Goal: Task Accomplishment & Management: Use online tool/utility

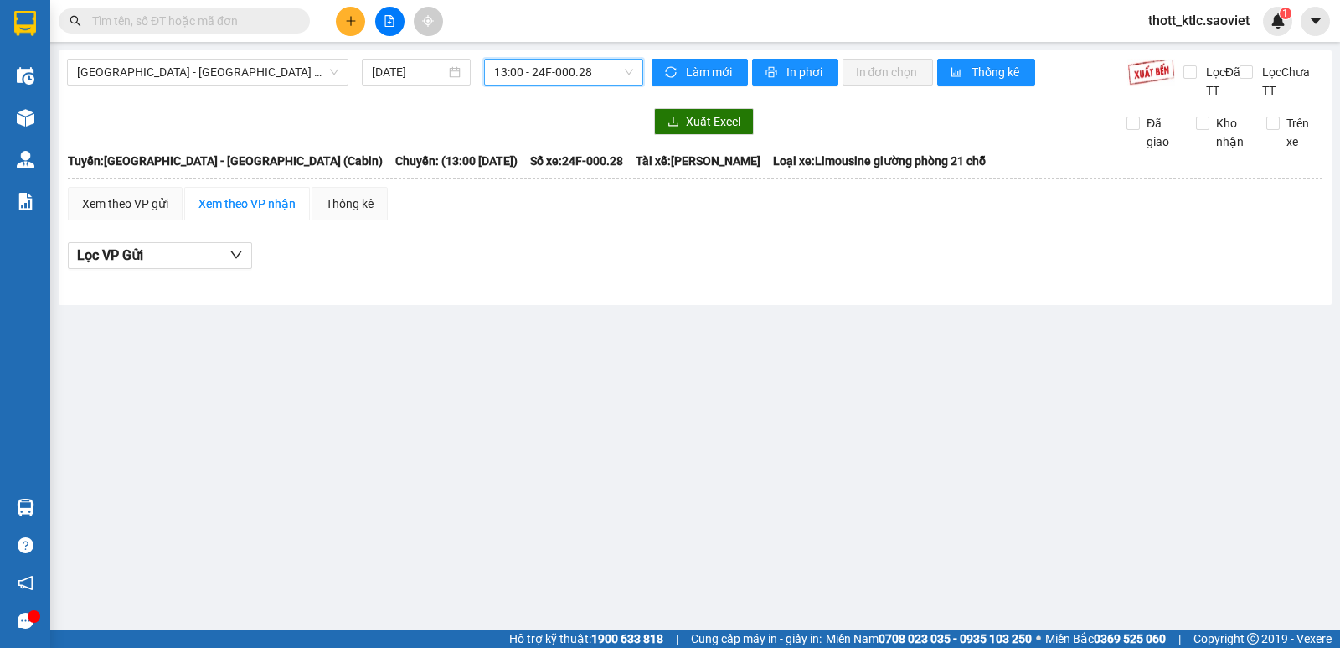
click at [217, 67] on span "[GEOGRAPHIC_DATA] - [GEOGRAPHIC_DATA] (Cabin)" at bounding box center [207, 71] width 261 height 25
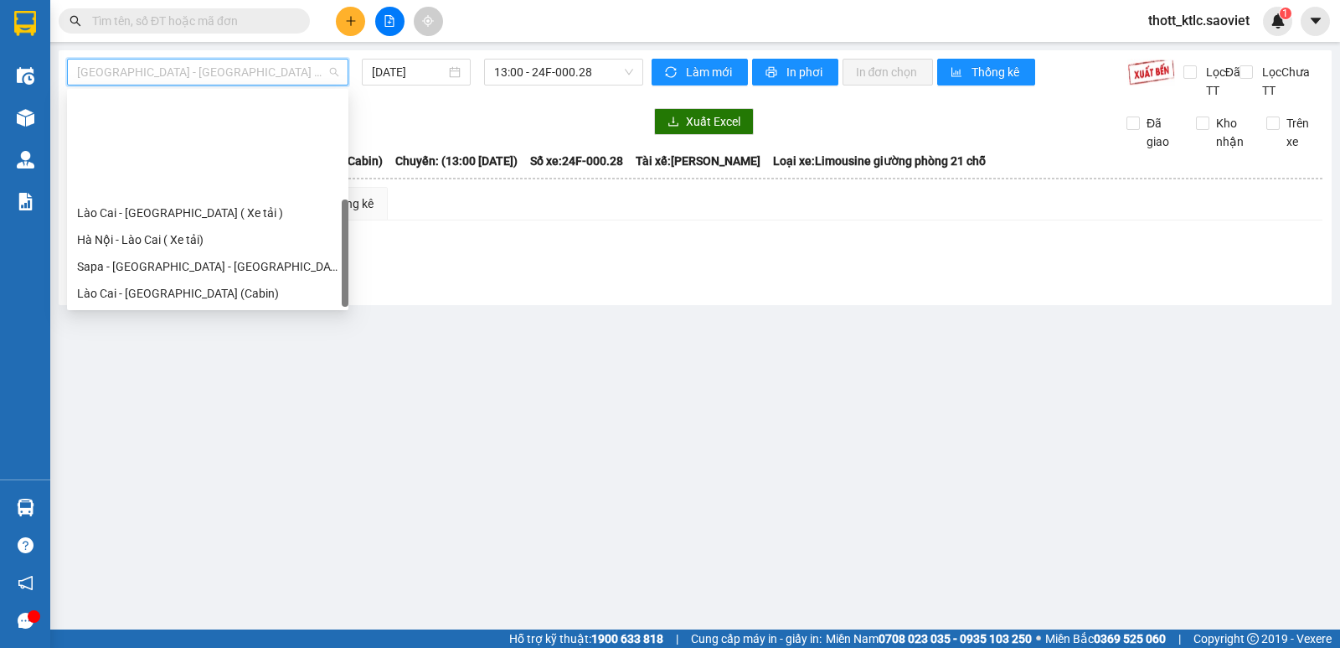
scroll to position [134, 0]
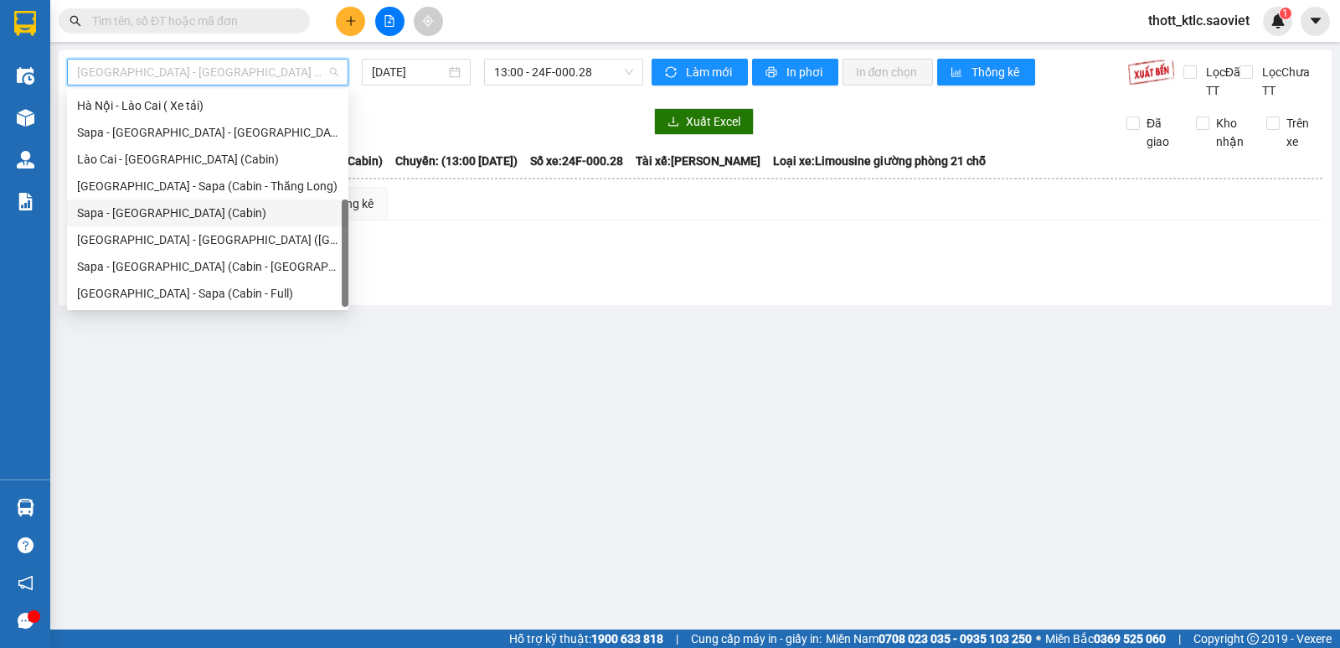
click at [157, 217] on div "Sapa - [GEOGRAPHIC_DATA] (Cabin)" at bounding box center [207, 213] width 261 height 18
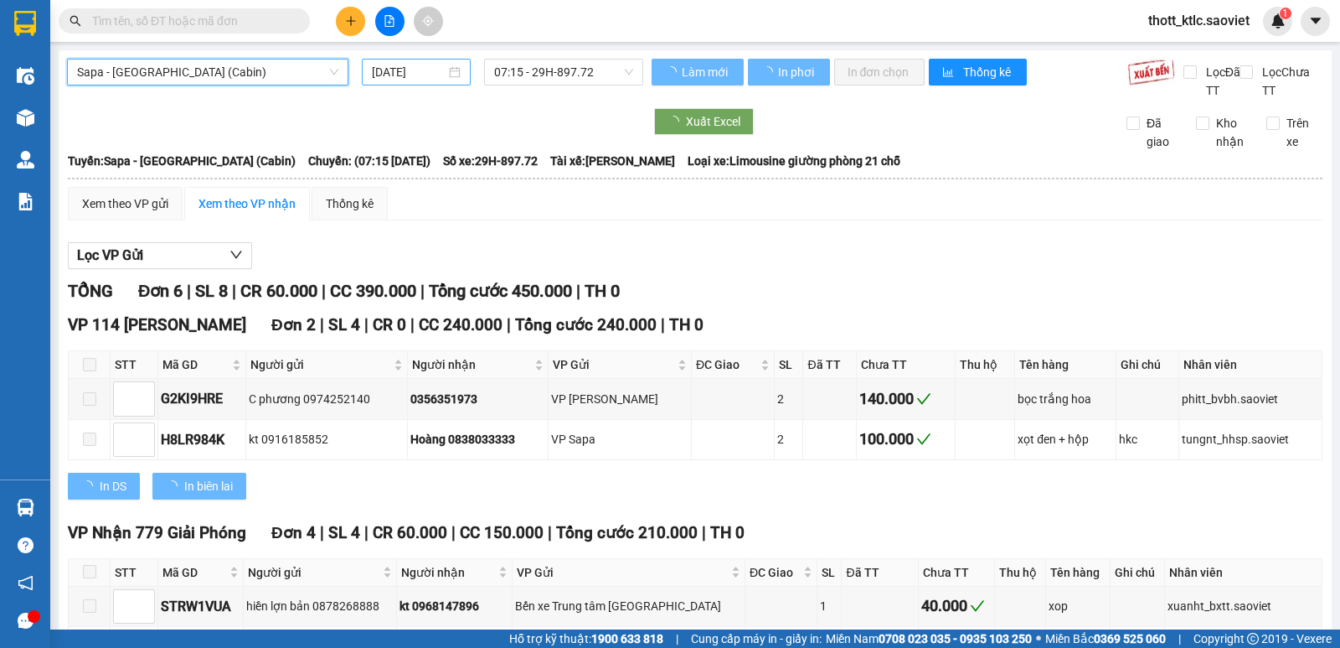
click at [419, 71] on input "[DATE]" at bounding box center [409, 72] width 75 height 18
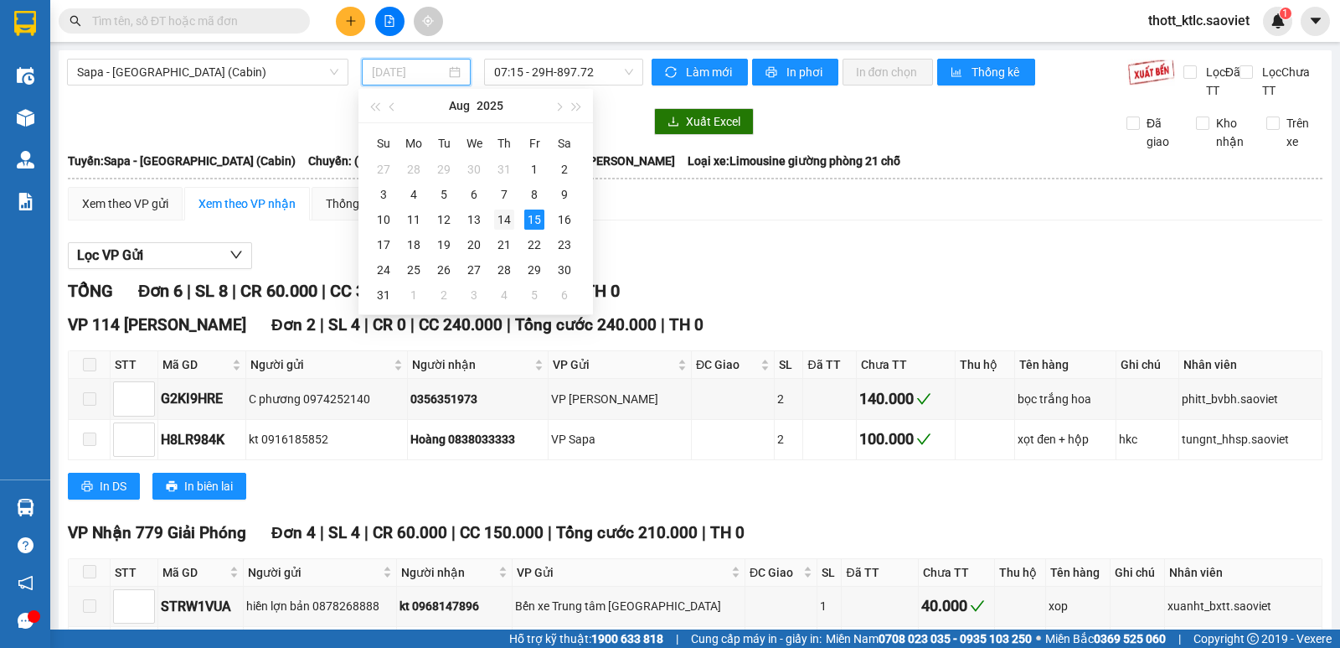
click at [508, 223] on div "14" at bounding box center [504, 219] width 20 height 20
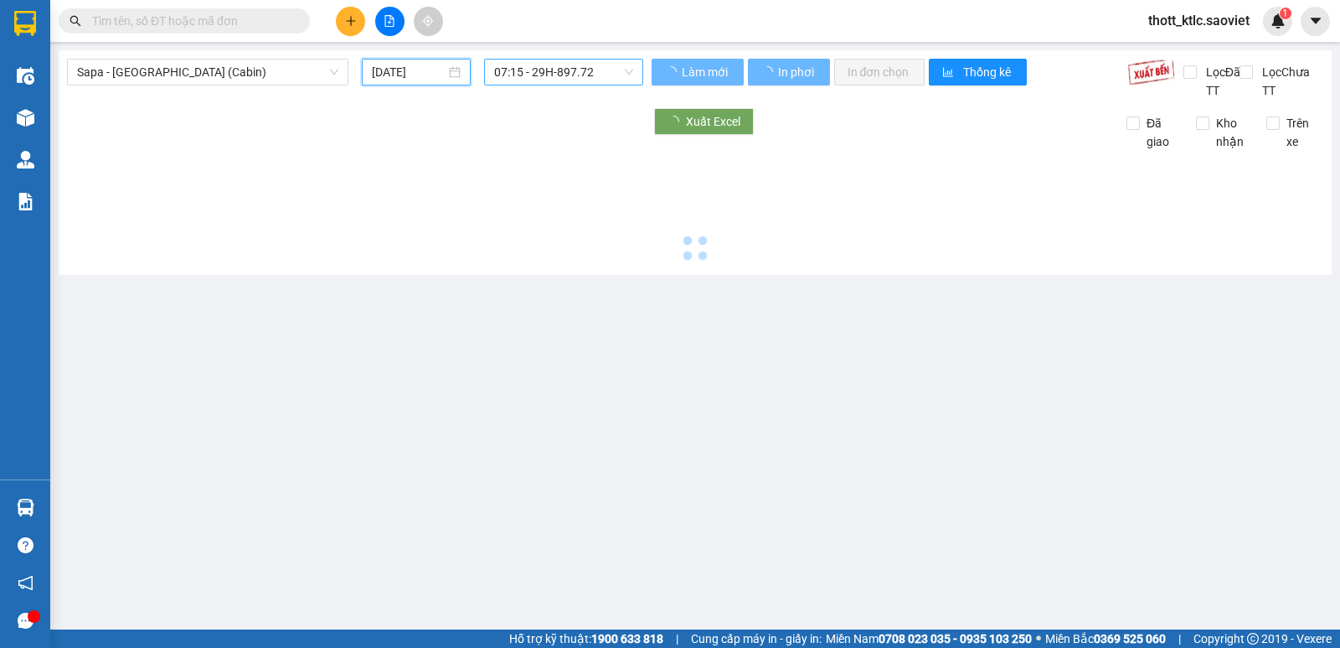
type input "[DATE]"
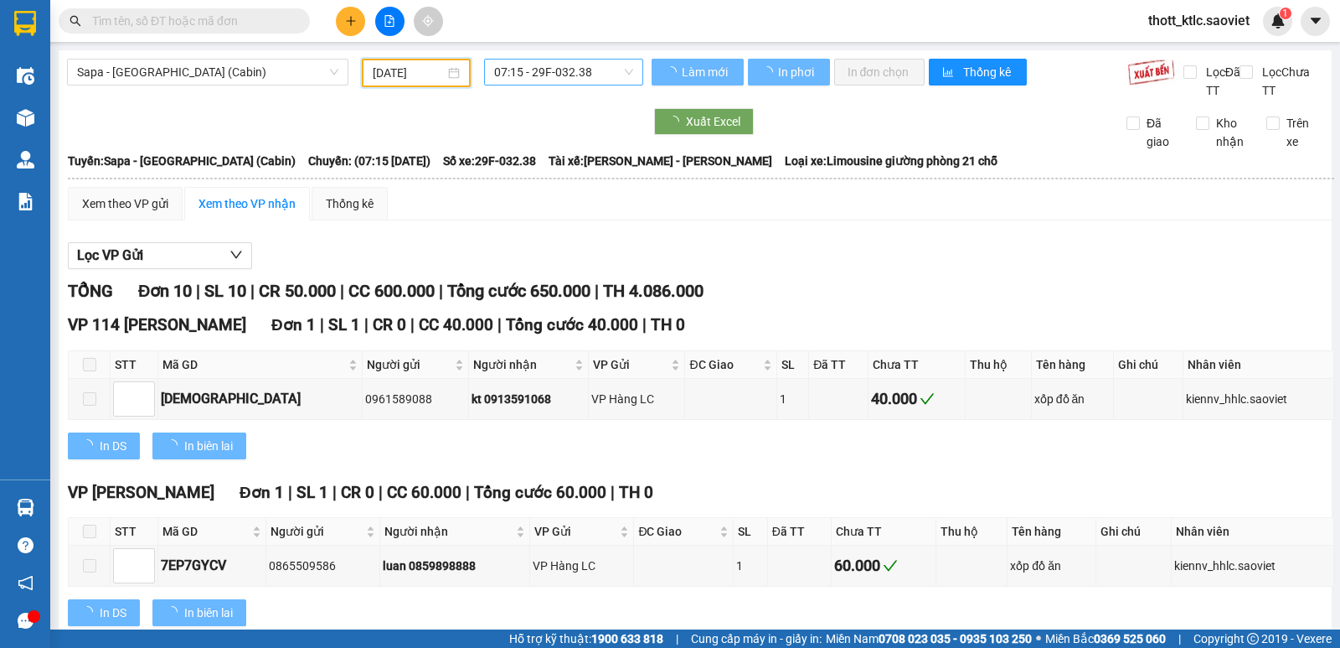
click at [569, 75] on span "07:15 - 29F-032.38" at bounding box center [563, 71] width 138 height 25
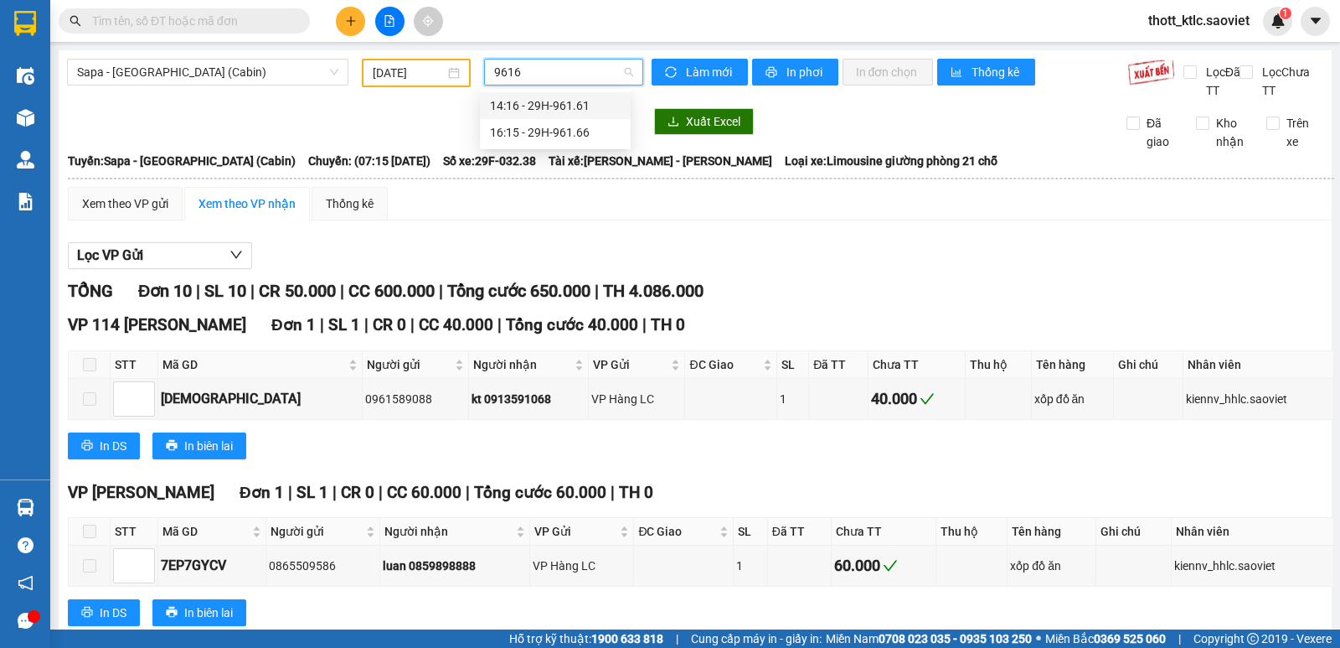
type input "96161"
click at [560, 104] on div "14:16 - 29H-961.61" at bounding box center [555, 105] width 131 height 18
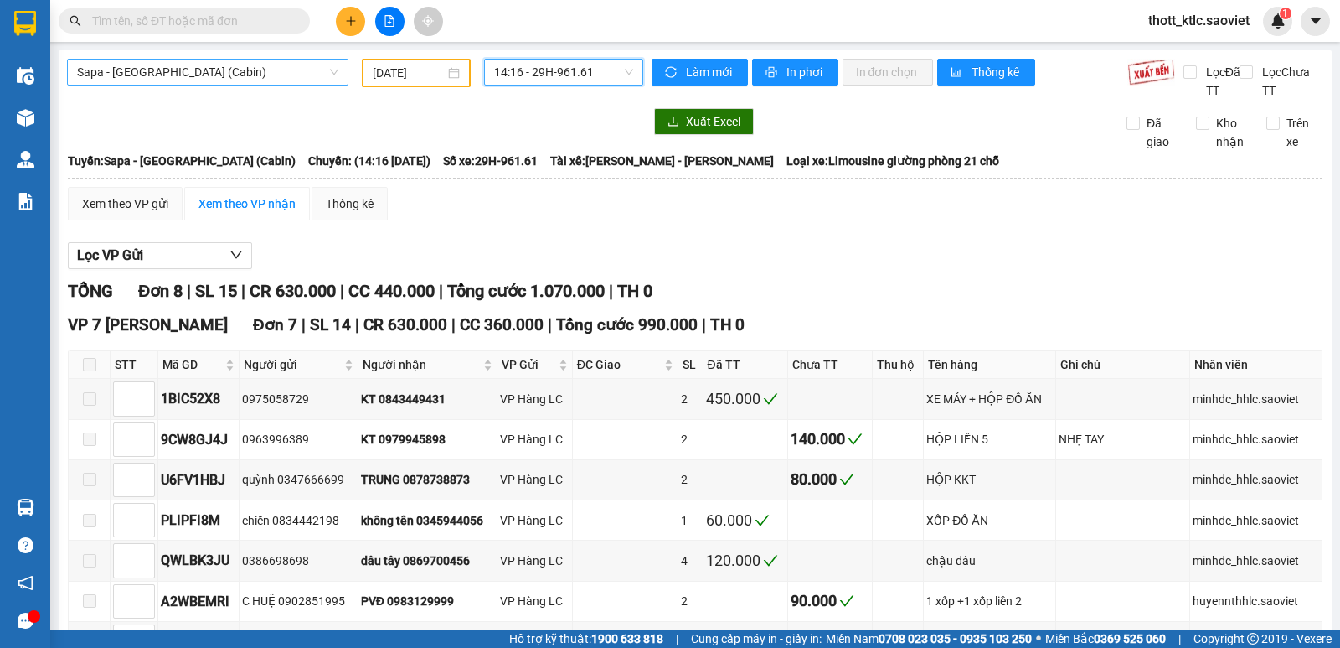
click at [253, 75] on span "Sapa - [GEOGRAPHIC_DATA] (Cabin)" at bounding box center [207, 71] width 261 height 25
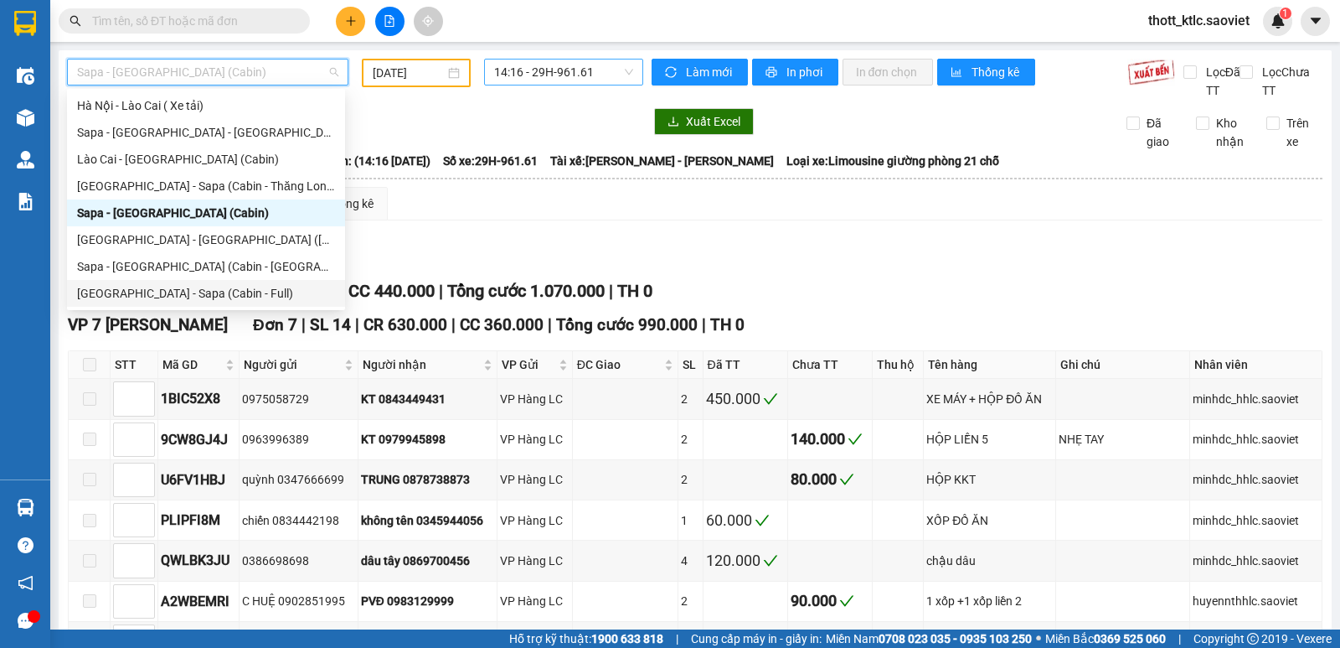
click at [147, 293] on div "[GEOGRAPHIC_DATA] - Sapa (Cabin - Full)" at bounding box center [206, 293] width 258 height 18
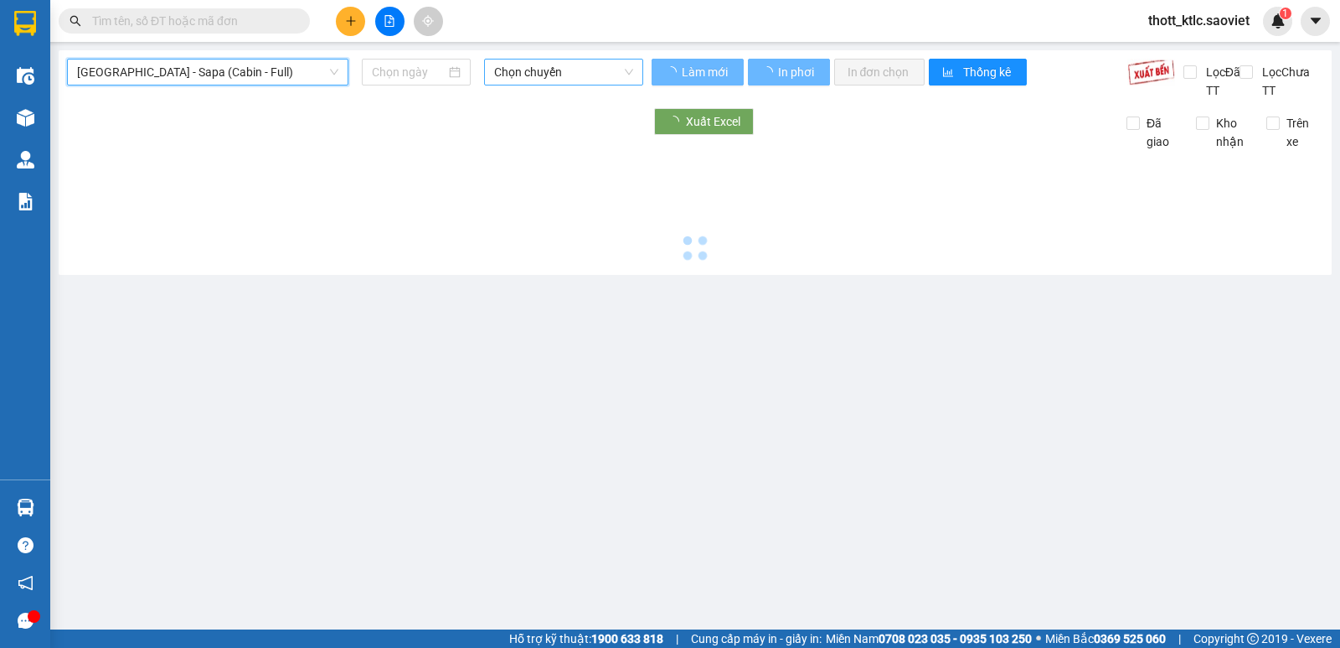
type input "[DATE]"
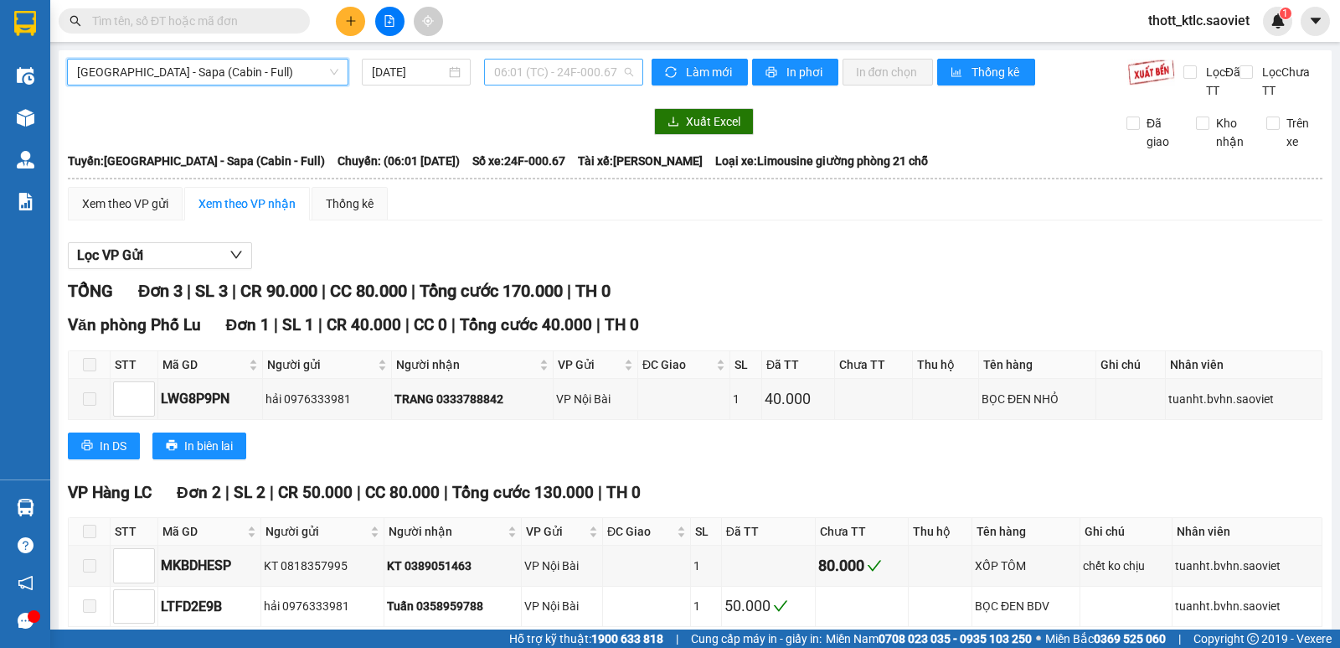
click at [545, 70] on span "06:01 (TC) - 24F-000.67" at bounding box center [563, 71] width 138 height 25
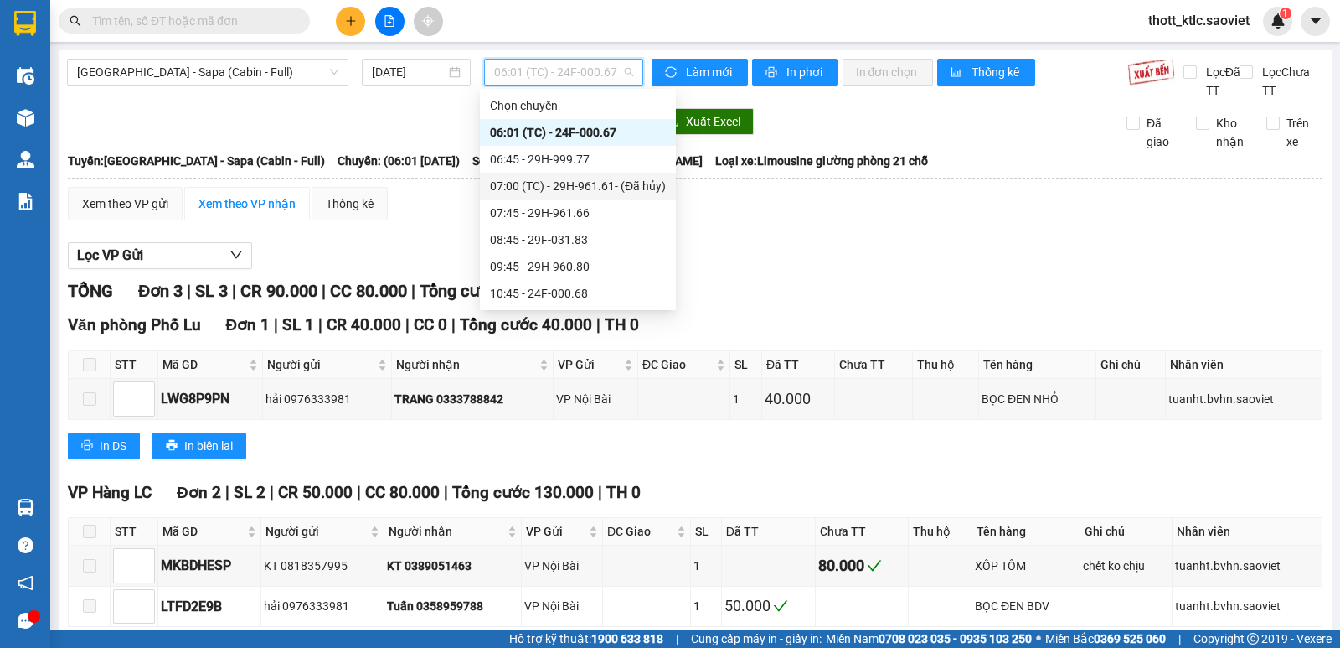
click at [583, 190] on div "07:00 (TC) - 29H-961.61 - (Đã hủy)" at bounding box center [578, 186] width 176 height 18
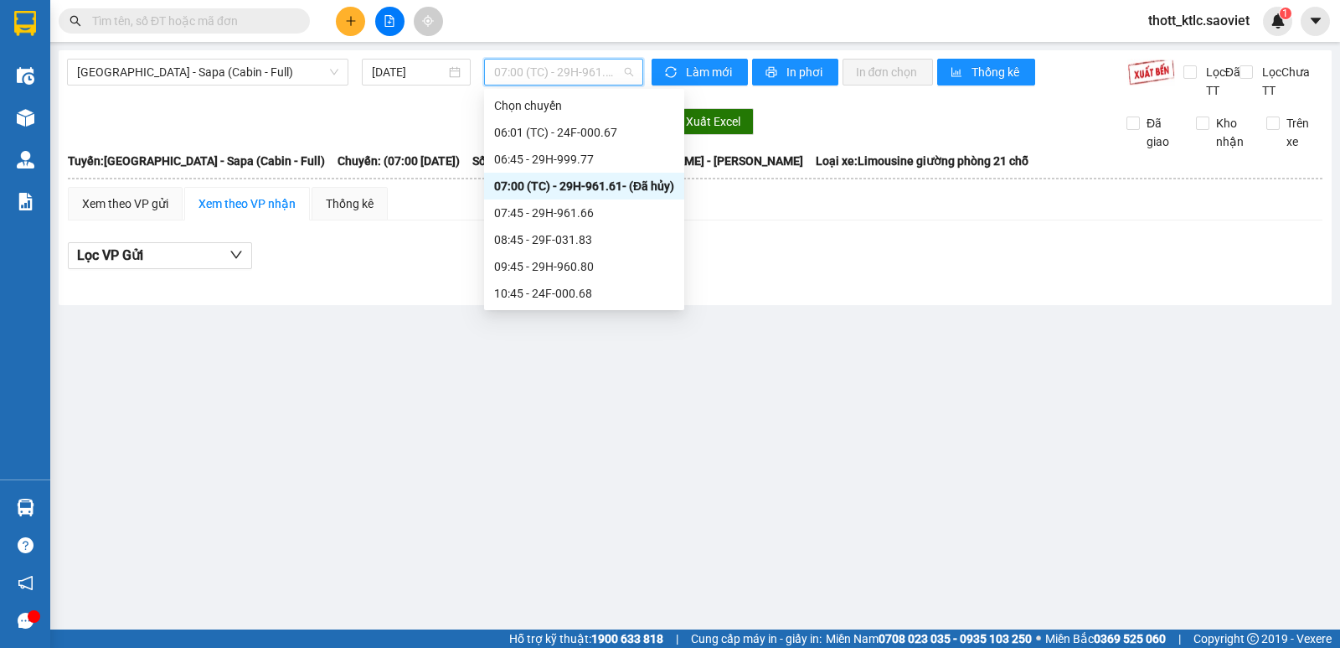
click at [590, 63] on span "07:00 (TC) - 29H-961.61 - (Đã hủy)" at bounding box center [563, 71] width 138 height 25
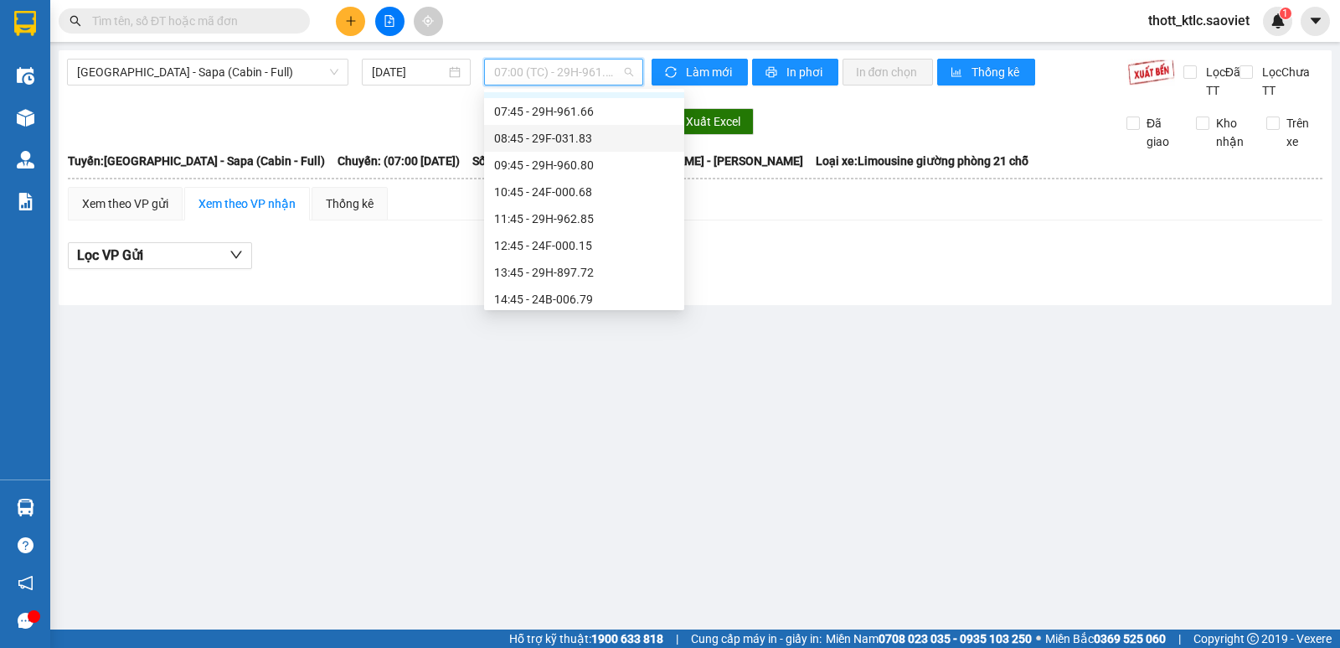
scroll to position [251, 0]
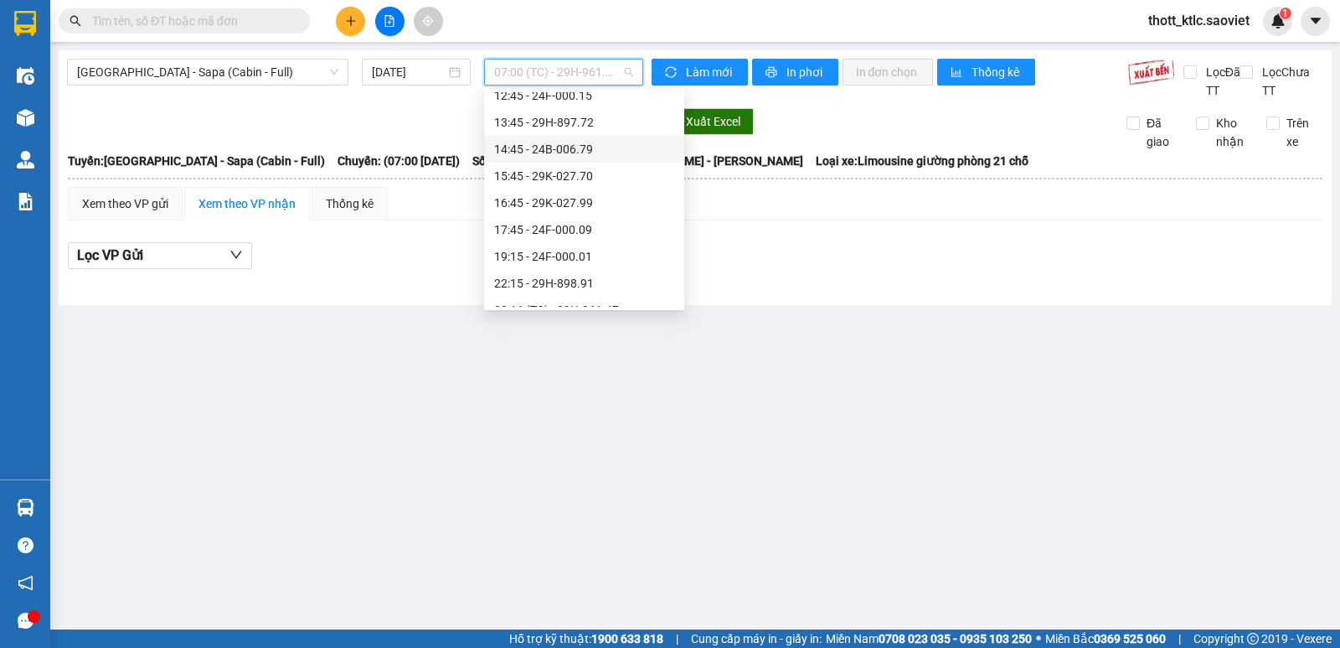
click at [588, 155] on div "14:45 - 24B-006.79" at bounding box center [584, 149] width 180 height 18
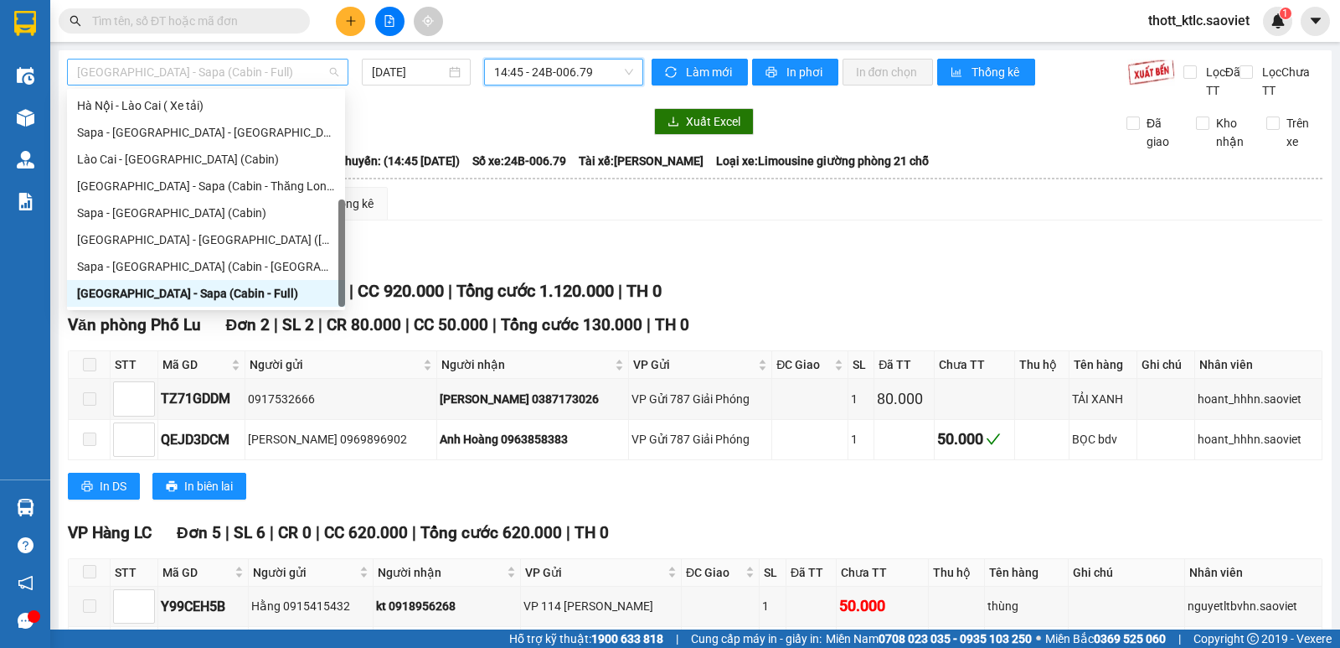
click at [262, 67] on span "[GEOGRAPHIC_DATA] - Sapa (Cabin - Full)" at bounding box center [207, 71] width 261 height 25
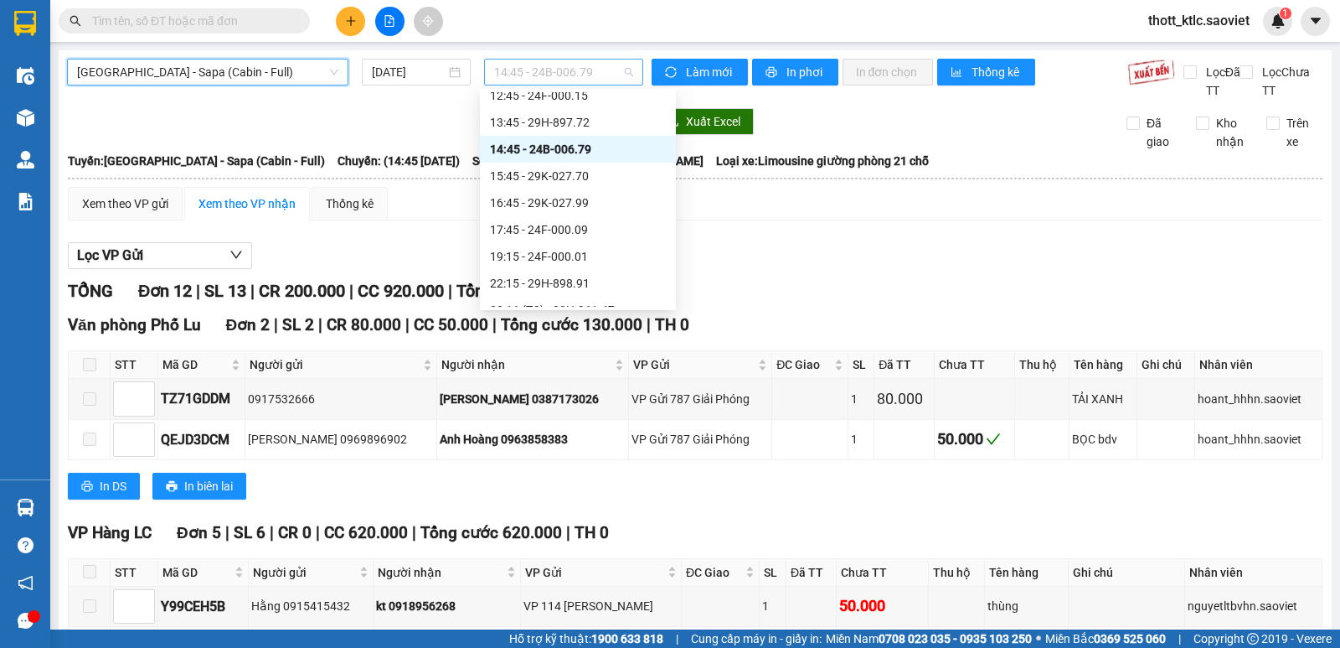
click at [581, 73] on span "14:45 - 24B-006.79" at bounding box center [563, 71] width 138 height 25
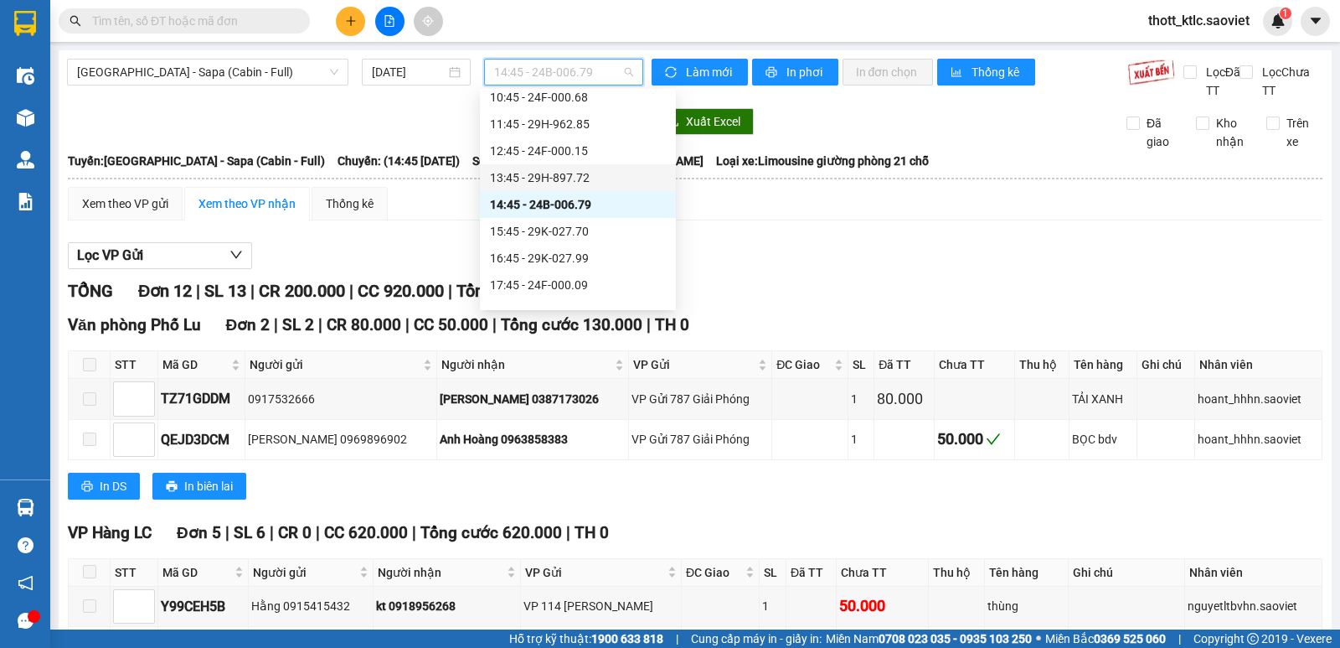
scroll to position [168, 0]
click at [567, 178] on div "12:45 - 24F-000.15" at bounding box center [578, 179] width 176 height 18
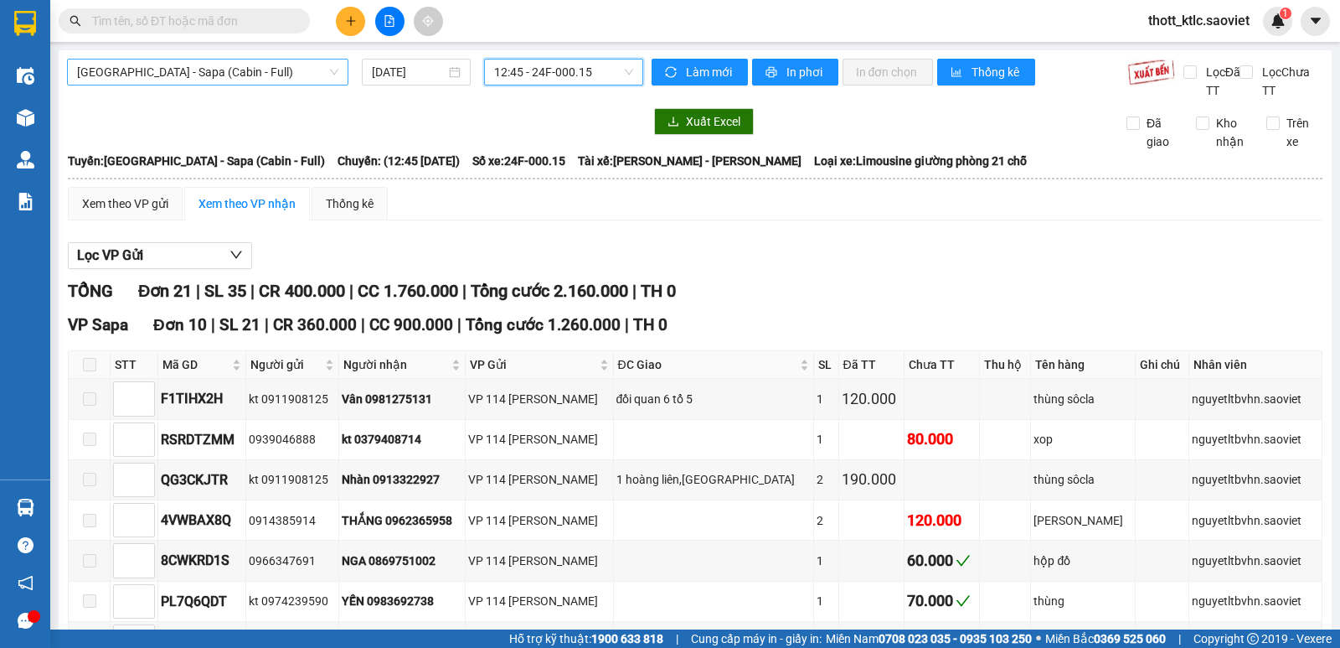
click at [281, 62] on span "[GEOGRAPHIC_DATA] - Sapa (Cabin - Full)" at bounding box center [207, 71] width 261 height 25
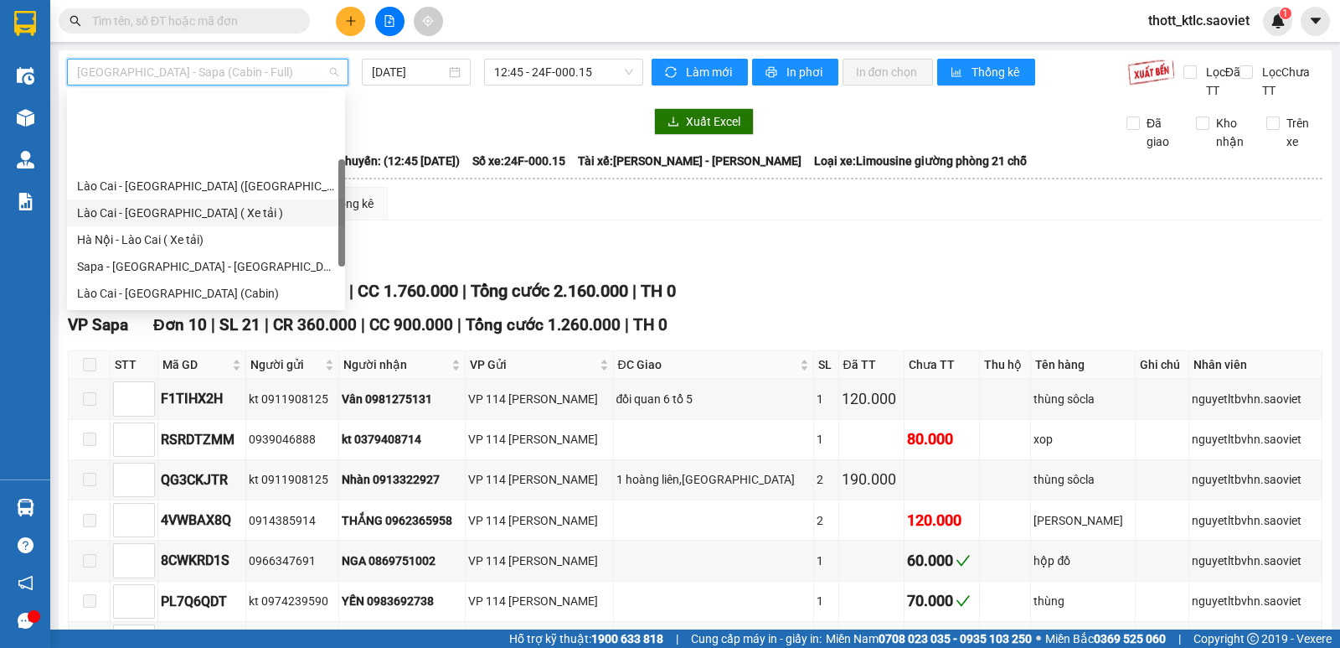
scroll to position [84, 0]
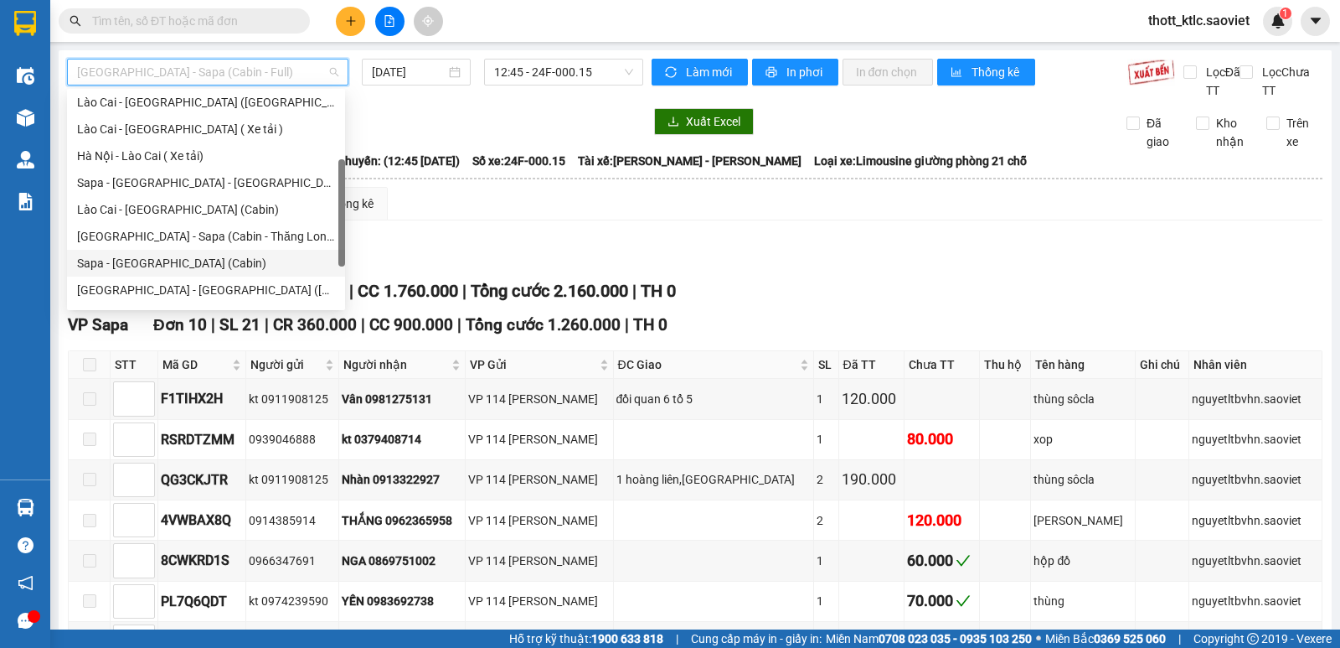
click at [151, 258] on div "Sapa - [GEOGRAPHIC_DATA] (Cabin)" at bounding box center [206, 263] width 258 height 18
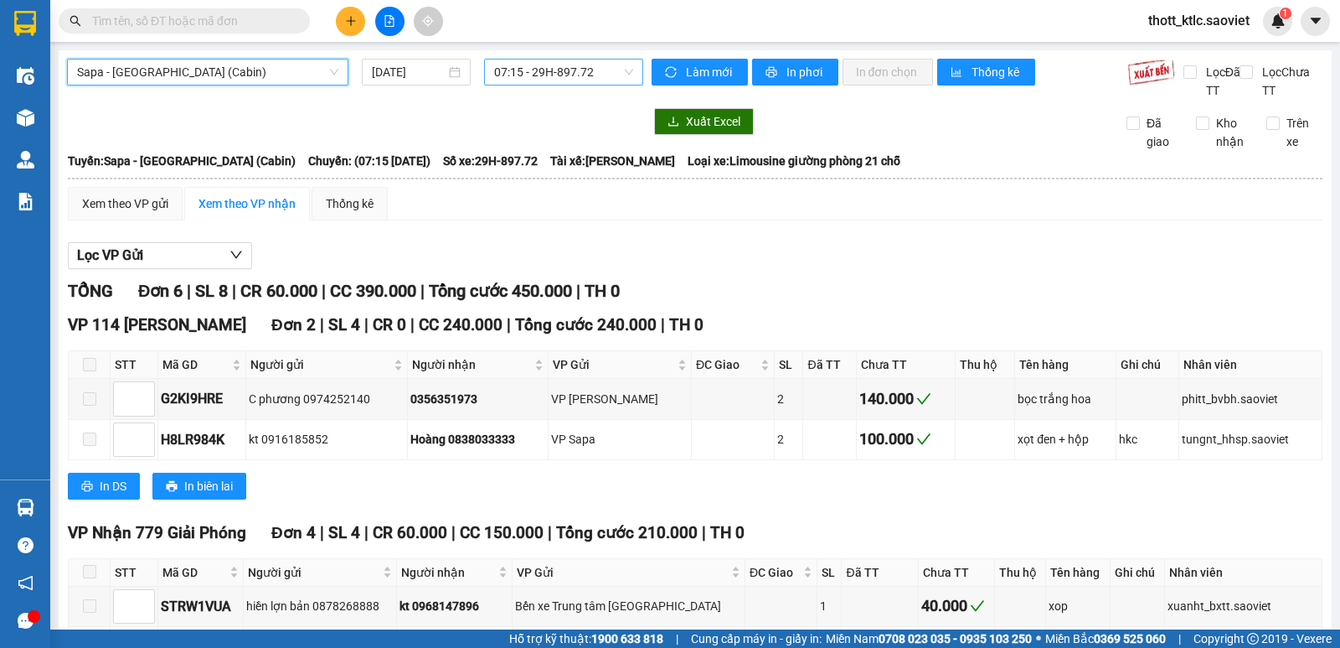
click at [591, 81] on span "07:15 - 29H-897.72" at bounding box center [563, 71] width 138 height 25
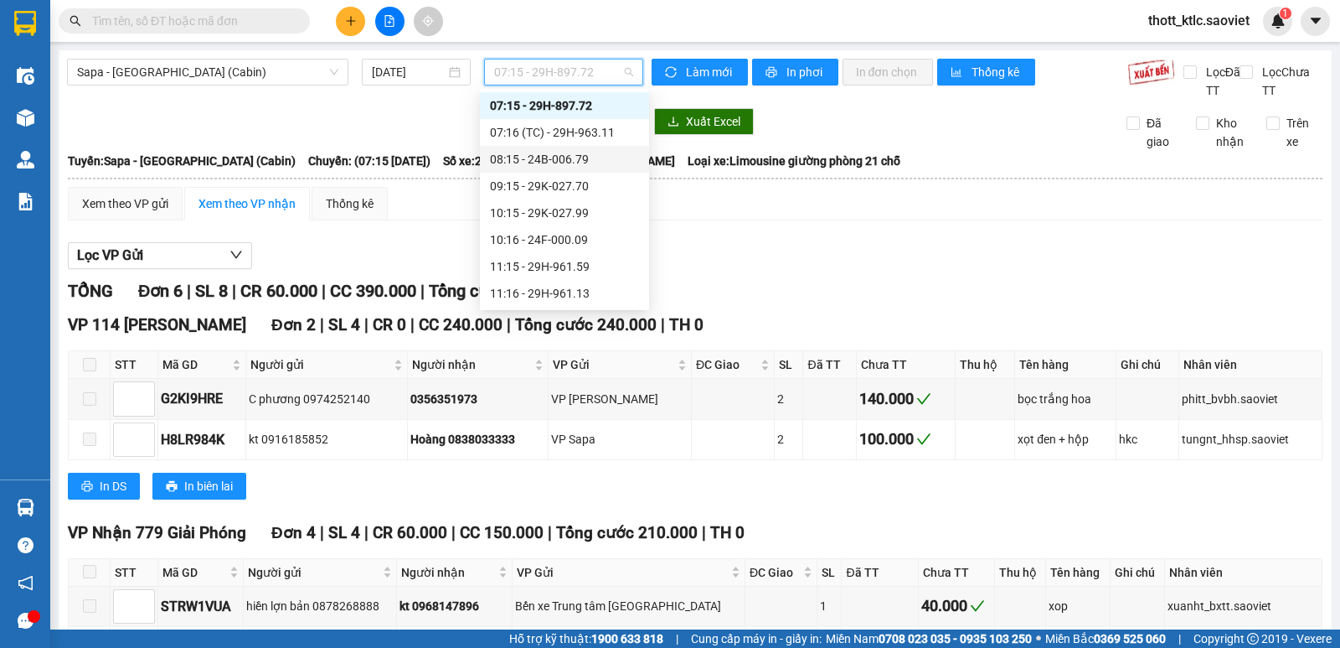
click at [572, 159] on div "08:15 - 24B-006.79" at bounding box center [564, 159] width 149 height 18
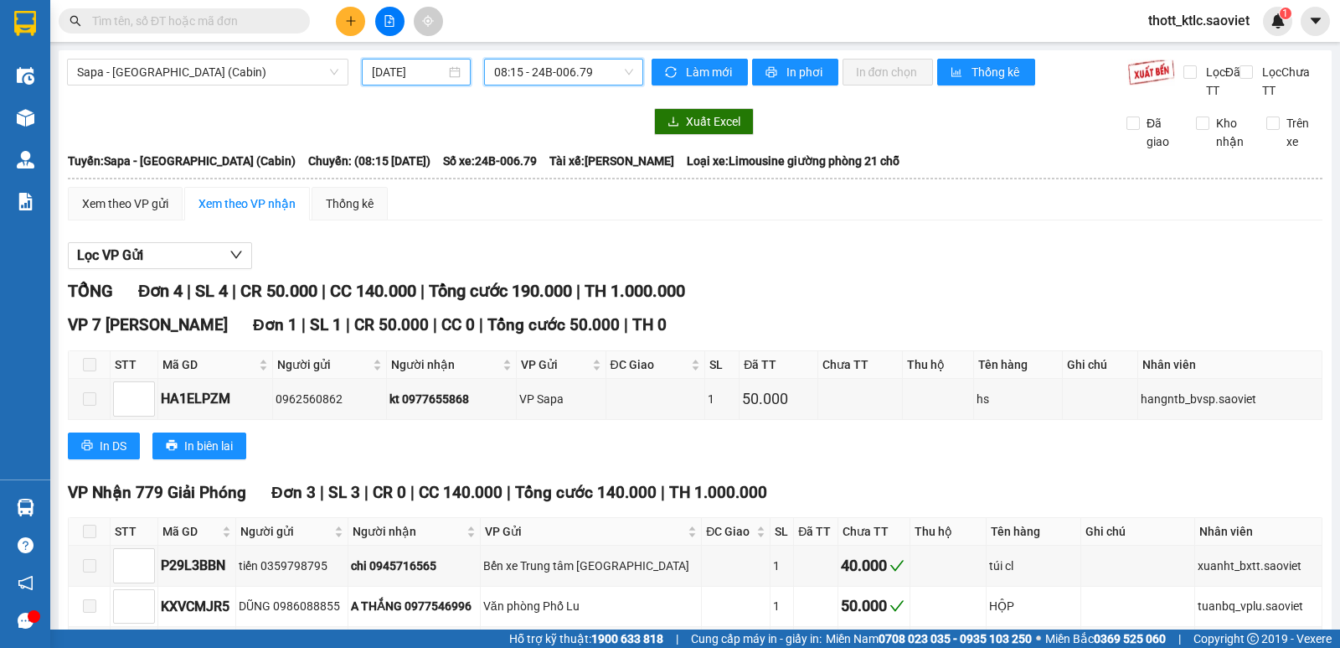
click at [419, 76] on input "[DATE]" at bounding box center [409, 72] width 75 height 18
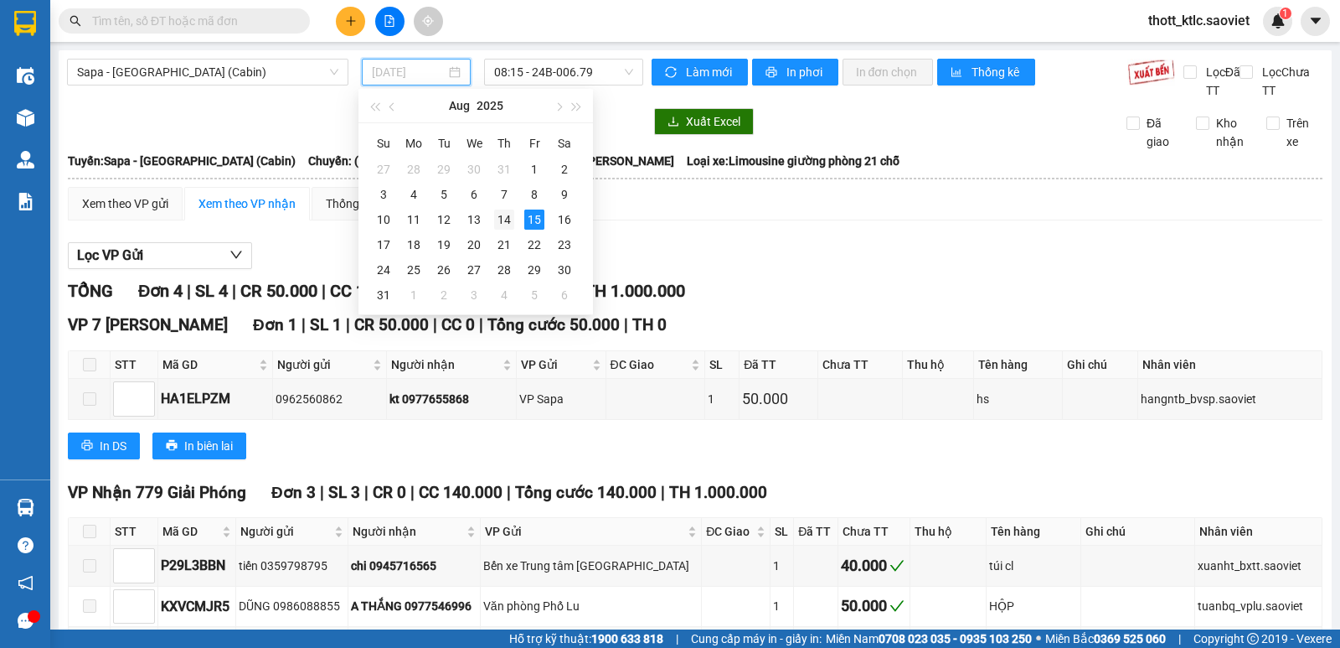
click at [498, 217] on div "14" at bounding box center [504, 219] width 20 height 20
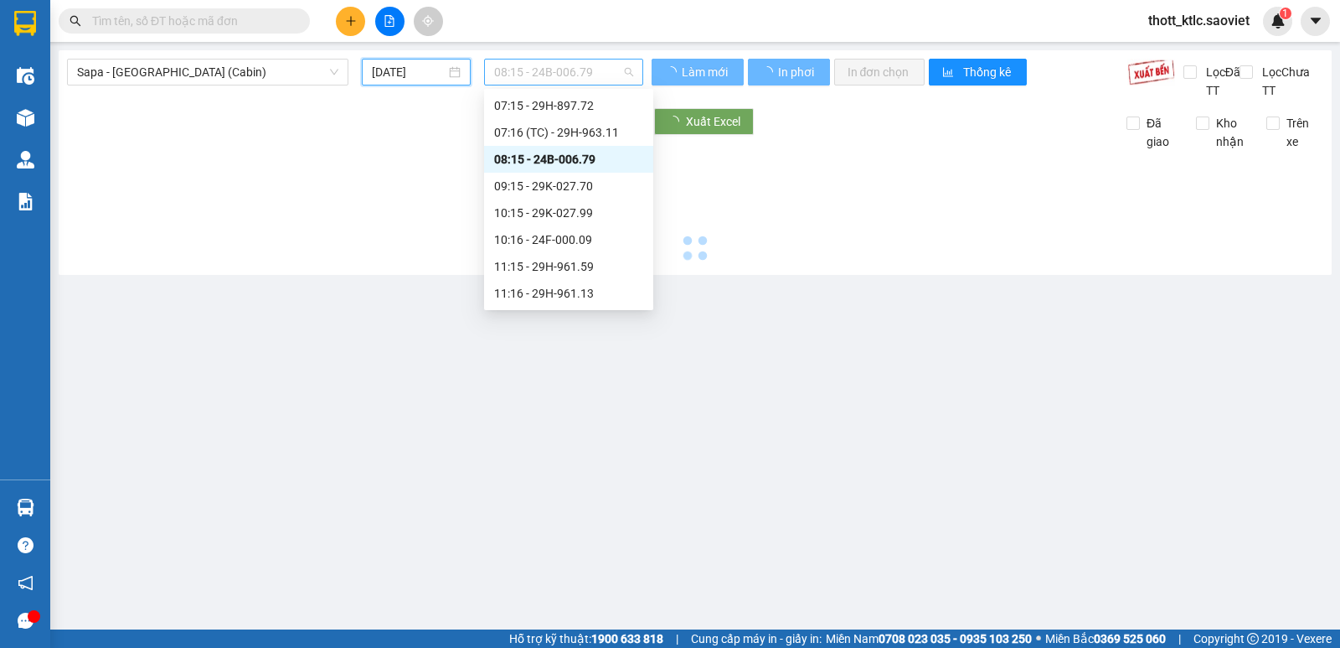
click at [570, 75] on span "08:15 - 24B-006.79" at bounding box center [563, 71] width 138 height 25
type input "[DATE]"
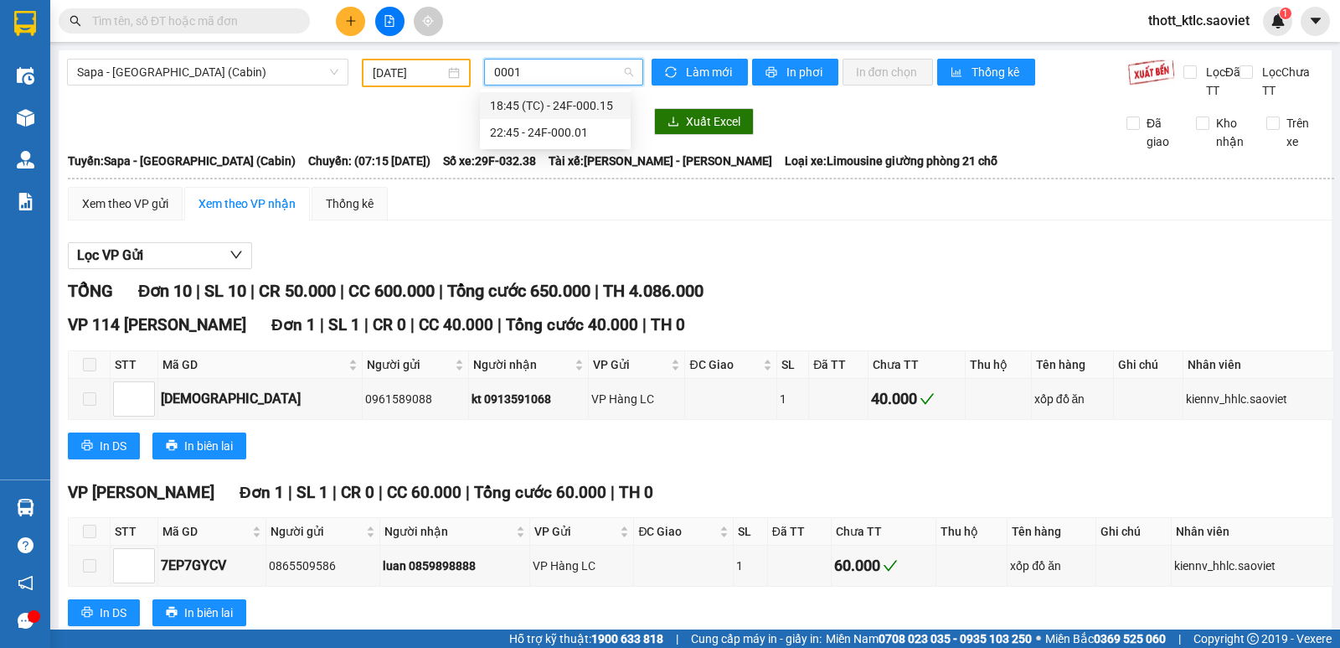
type input "00015"
